Goal: Task Accomplishment & Management: Manage account settings

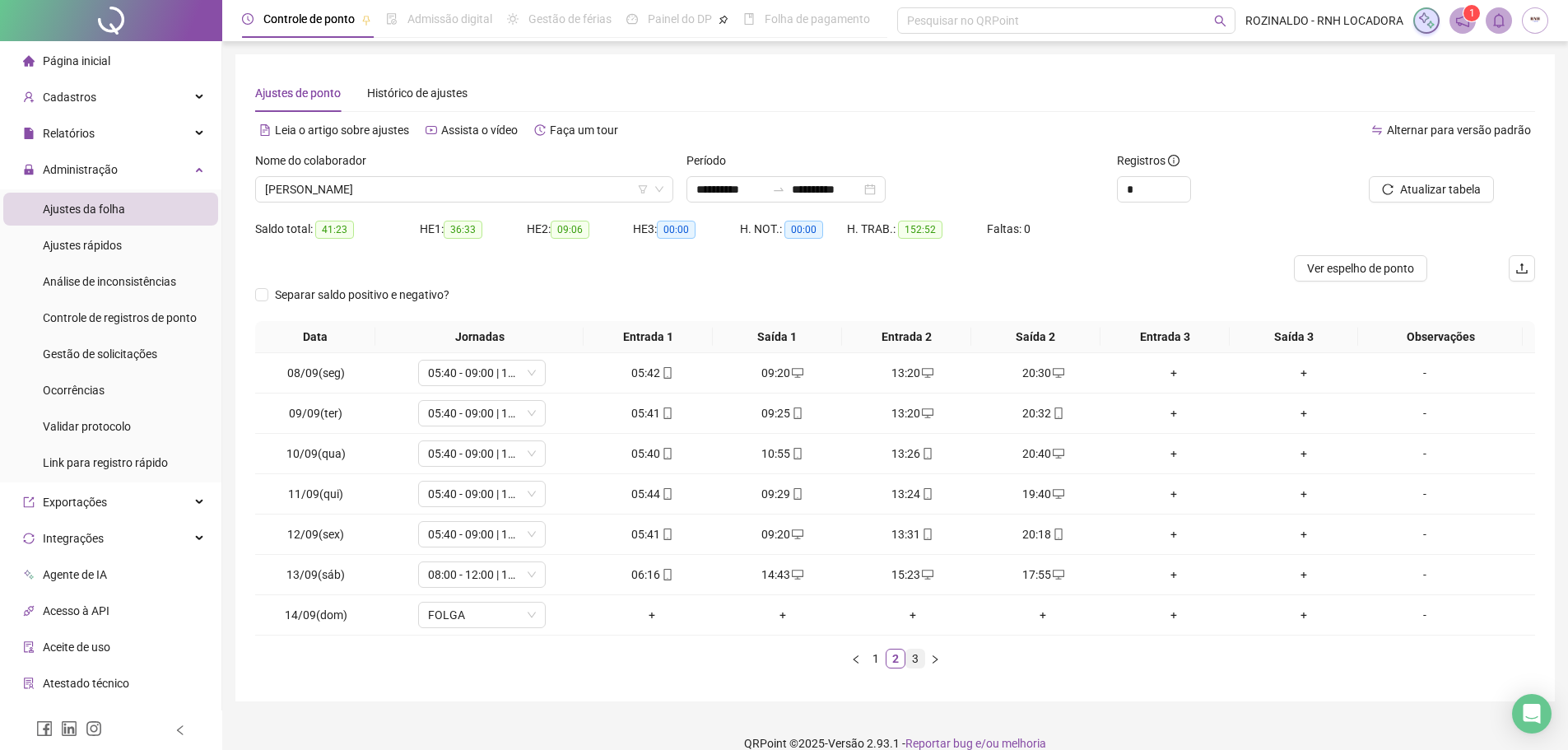
click at [917, 662] on link "3" at bounding box center [915, 659] width 18 height 18
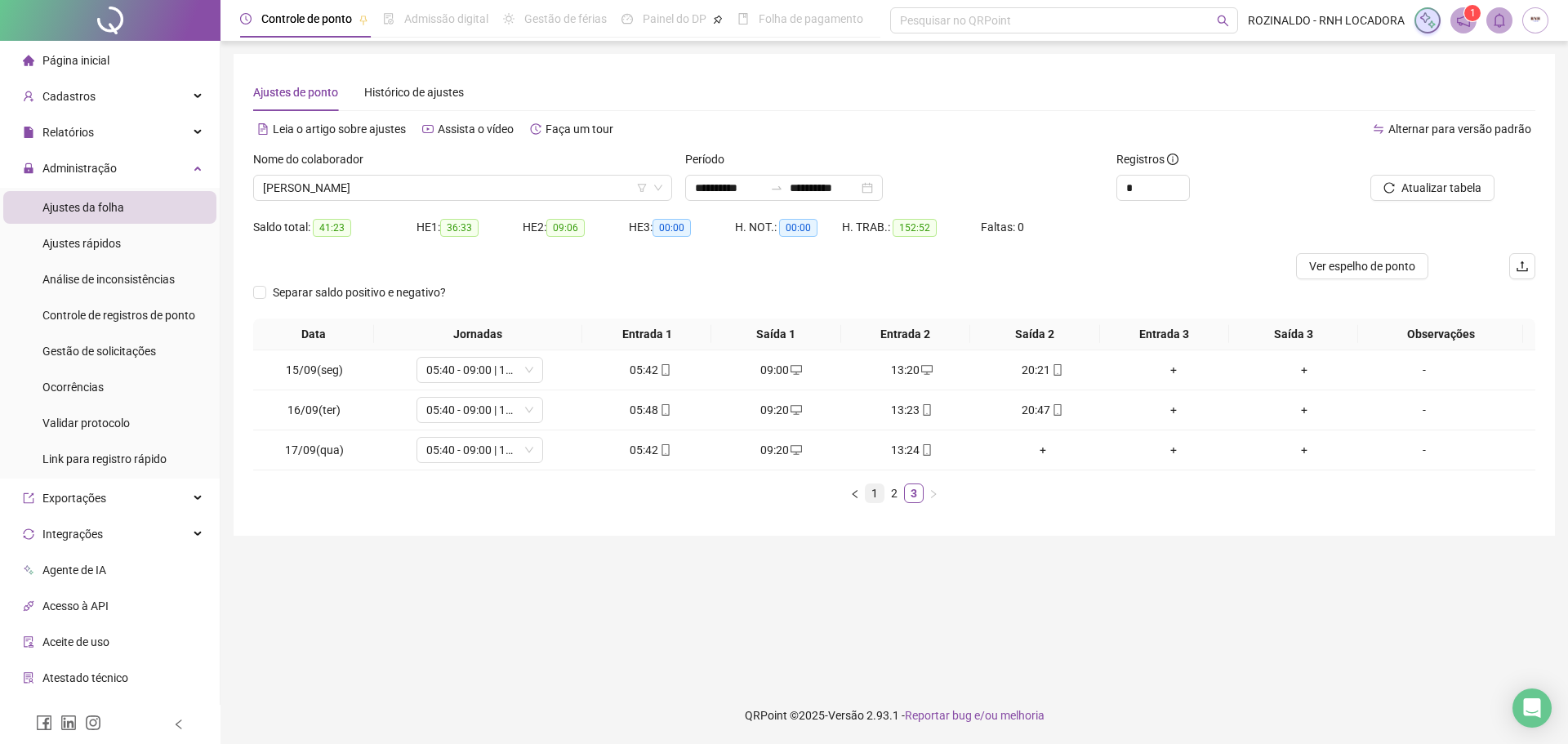
click at [872, 494] on link "1" at bounding box center [875, 494] width 18 height 18
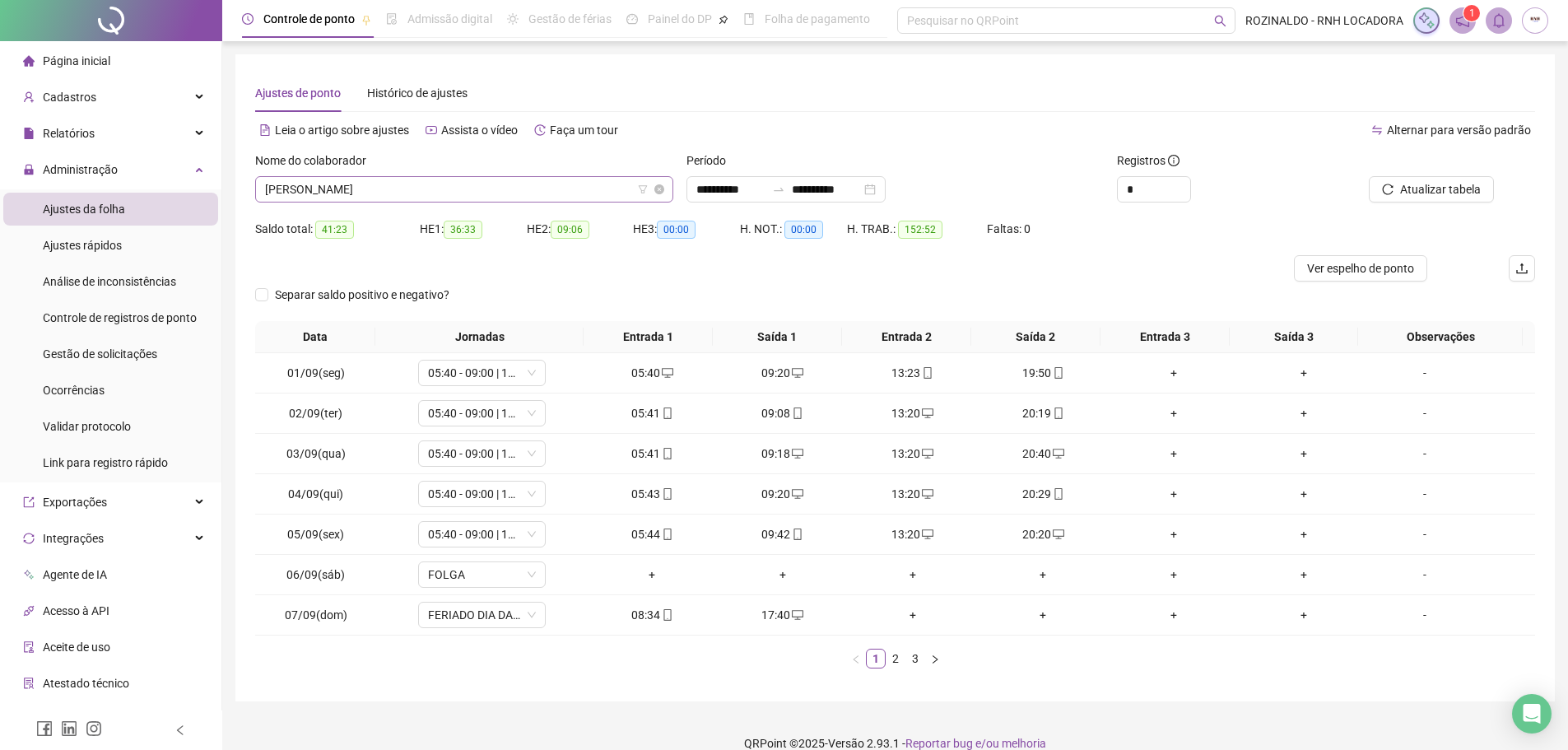
click at [502, 184] on span "[PERSON_NAME]" at bounding box center [463, 190] width 398 height 25
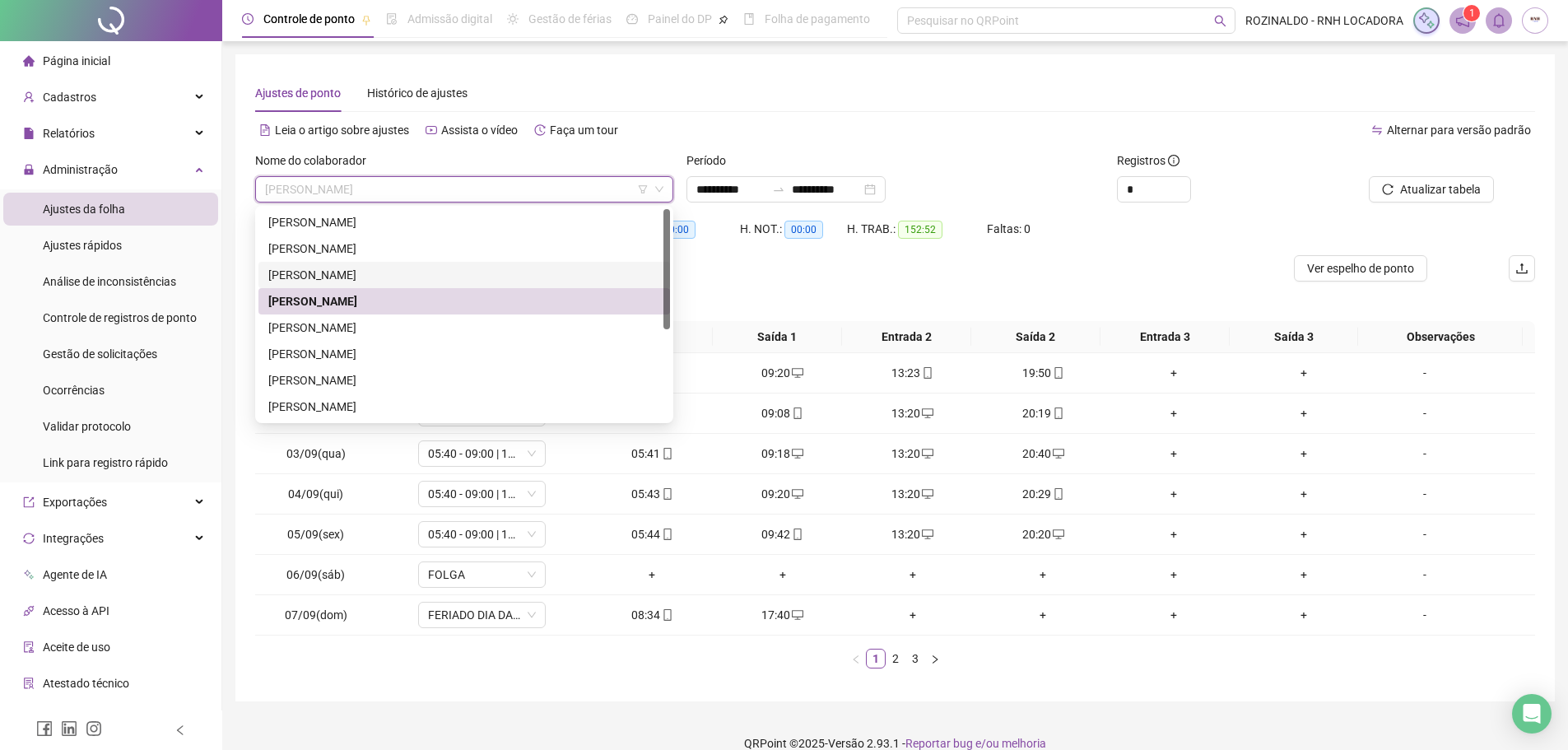
click at [437, 274] on div "[PERSON_NAME]" at bounding box center [464, 275] width 392 height 18
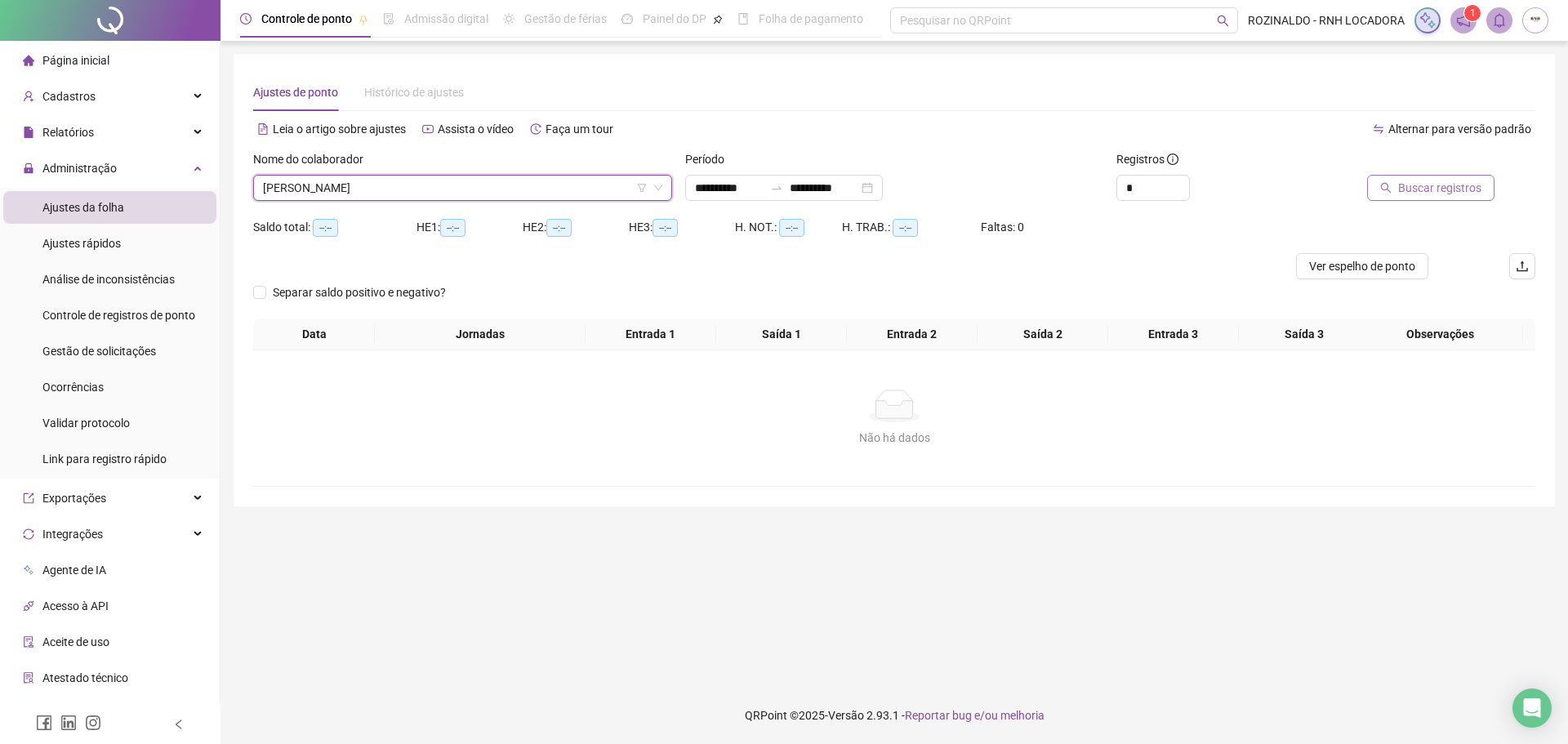
click at [1440, 198] on button "Buscar registros" at bounding box center [1431, 187] width 128 height 26
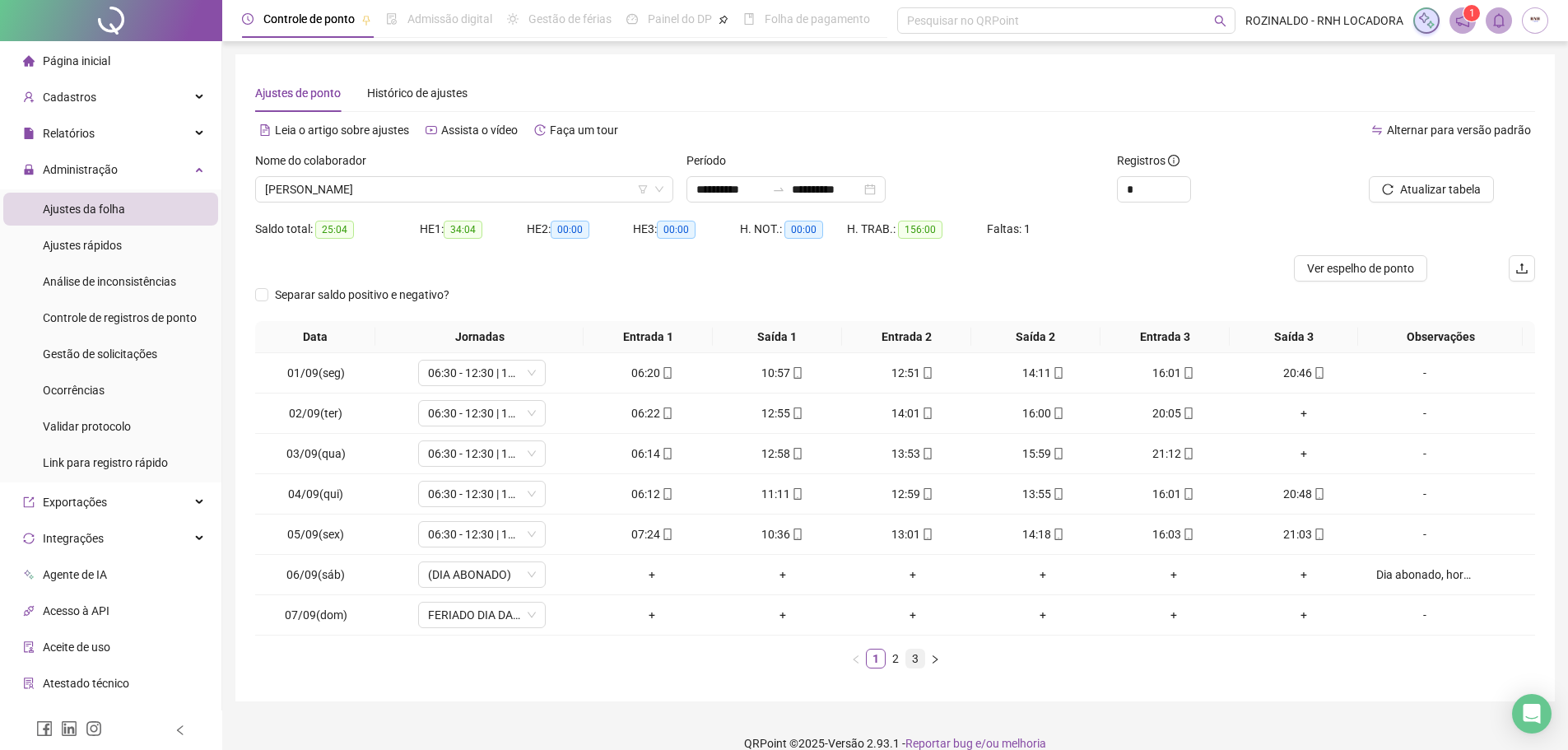
click at [908, 654] on link "3" at bounding box center [915, 659] width 18 height 18
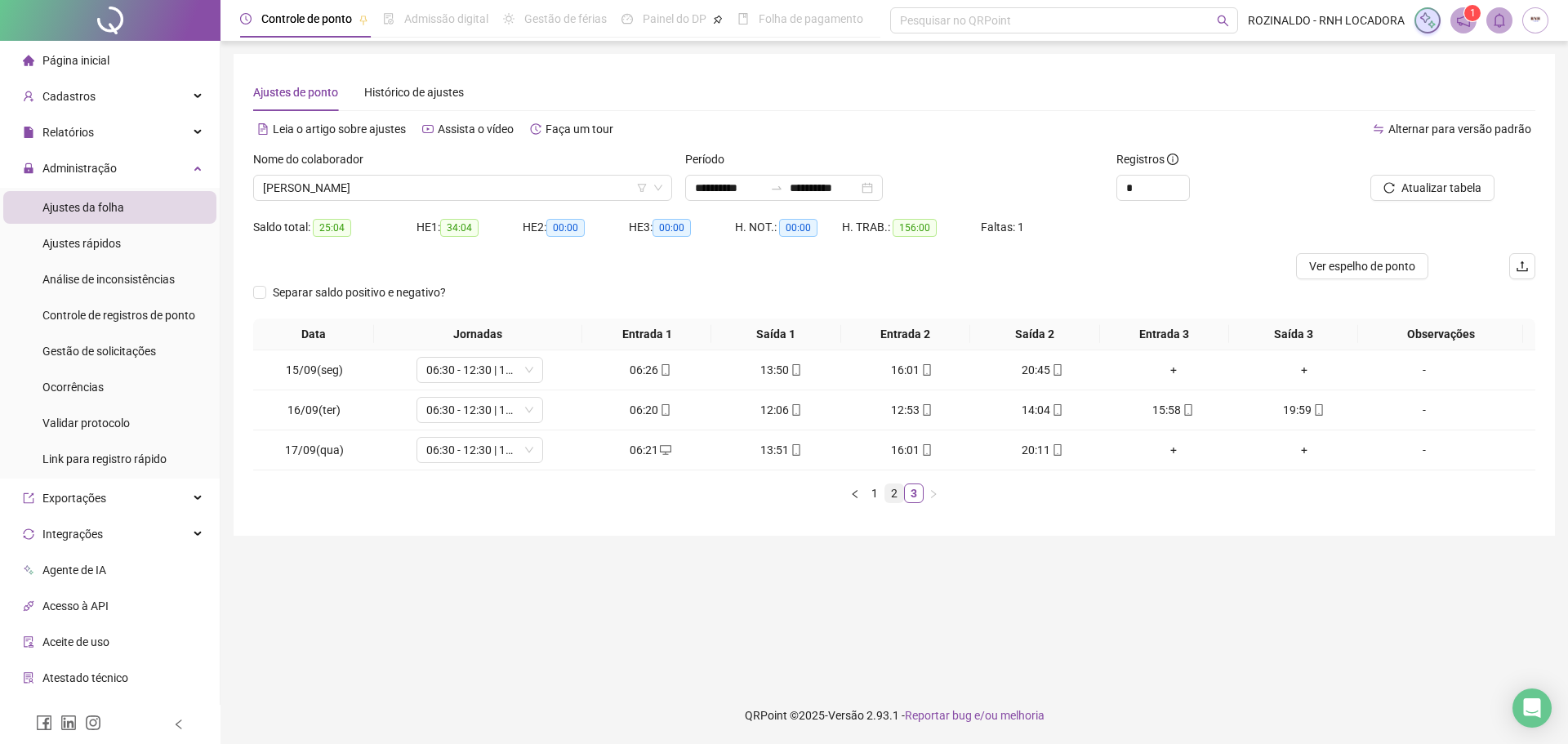
click at [894, 499] on link "2" at bounding box center [894, 494] width 18 height 18
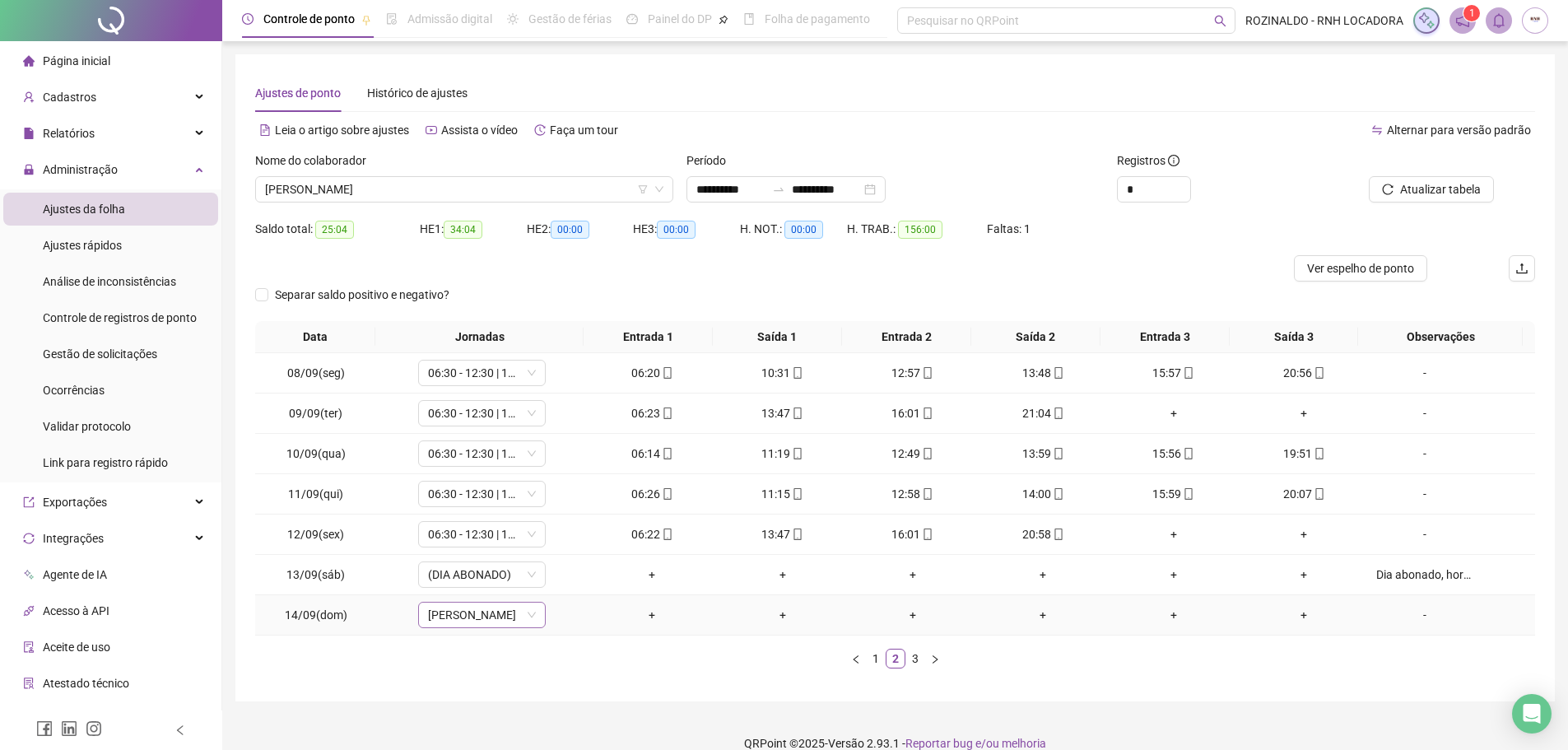
click at [490, 618] on span "[PERSON_NAME]" at bounding box center [482, 616] width 108 height 25
type input "****"
click at [469, 549] on div "Folga" at bounding box center [493, 556] width 108 height 18
click at [559, 568] on span "Sim" at bounding box center [557, 573] width 19 height 18
click at [1460, 193] on span "Atualizar tabela" at bounding box center [1440, 190] width 81 height 18
